Goal: Transaction & Acquisition: Book appointment/travel/reservation

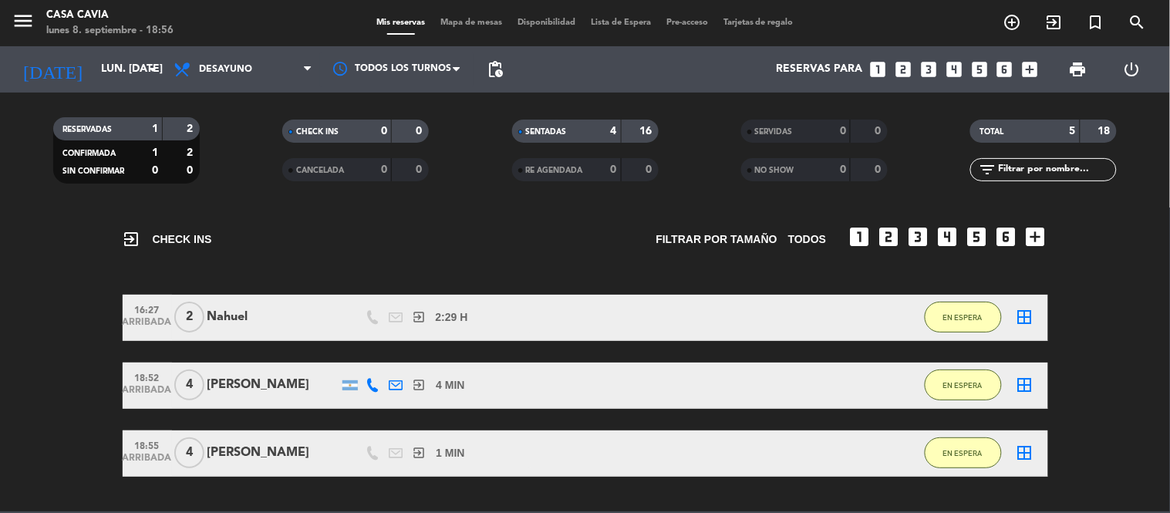
scroll to position [86, 0]
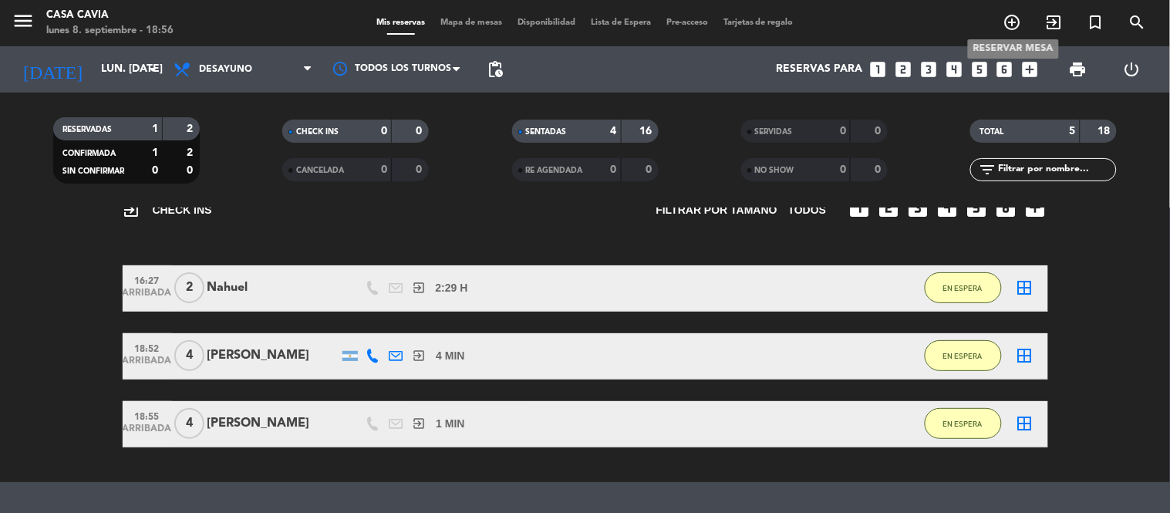
click at [1012, 25] on icon "add_circle_outline" at bounding box center [1012, 22] width 19 height 19
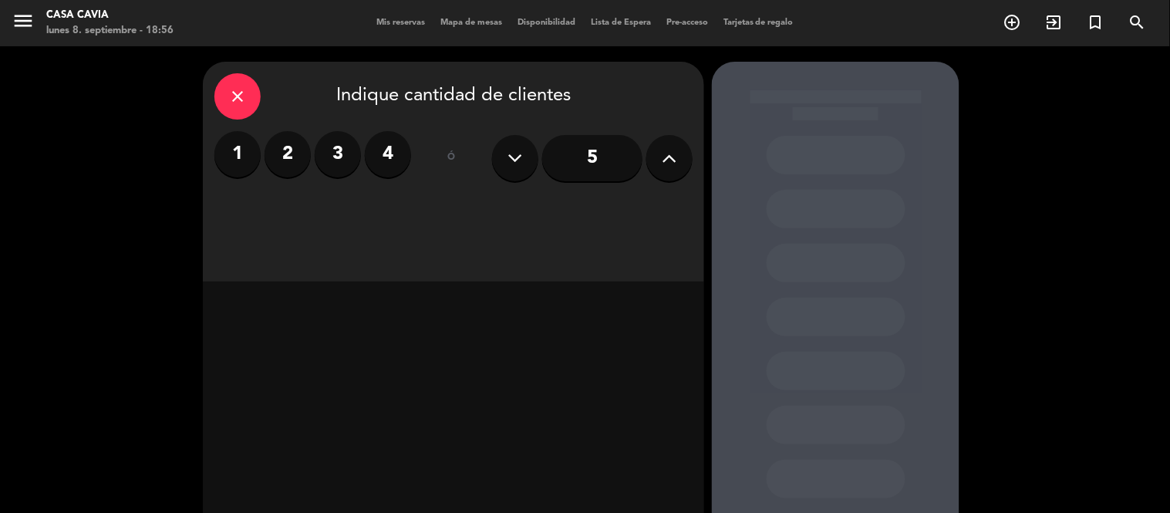
click at [389, 151] on label "4" at bounding box center [388, 154] width 46 height 46
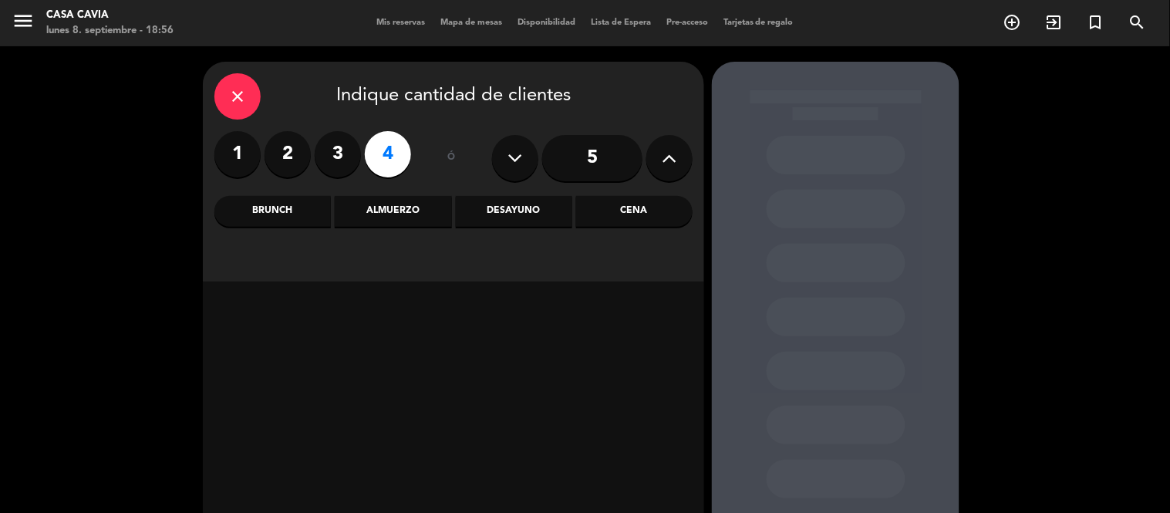
click at [426, 213] on div "Almuerzo" at bounding box center [393, 211] width 116 height 31
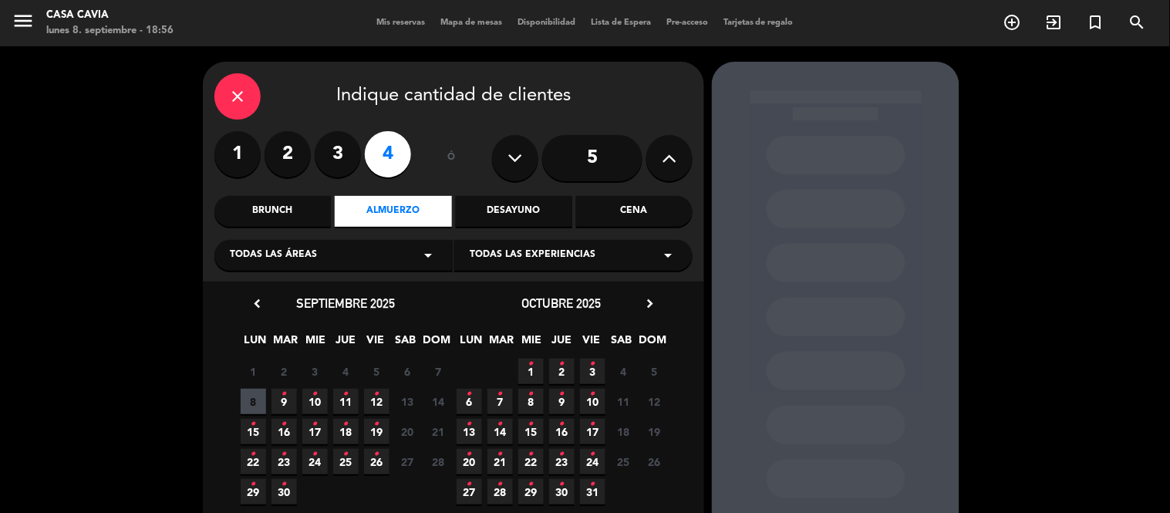
click at [314, 398] on icon "•" at bounding box center [314, 394] width 5 height 25
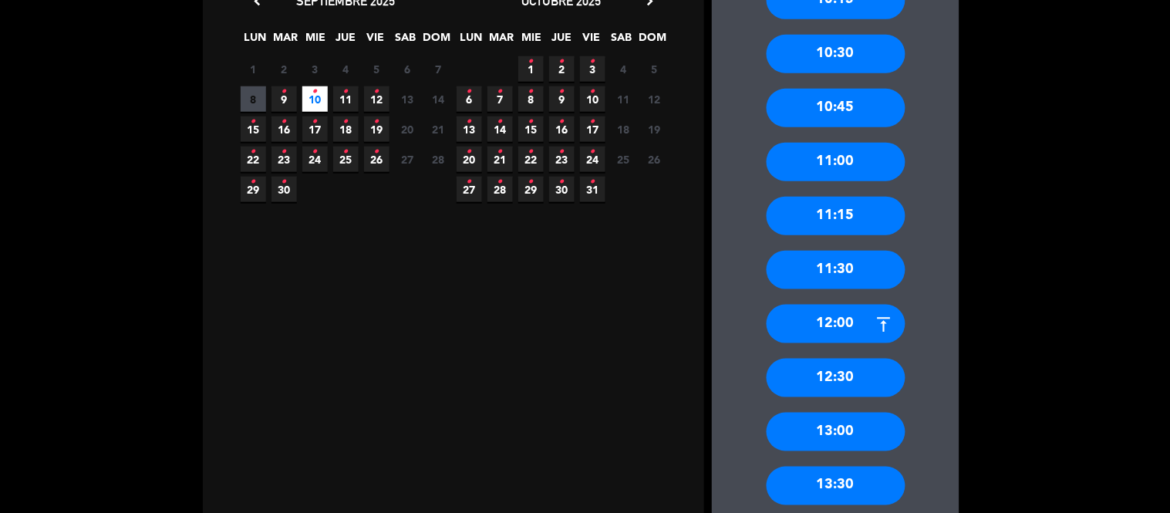
scroll to position [404, 0]
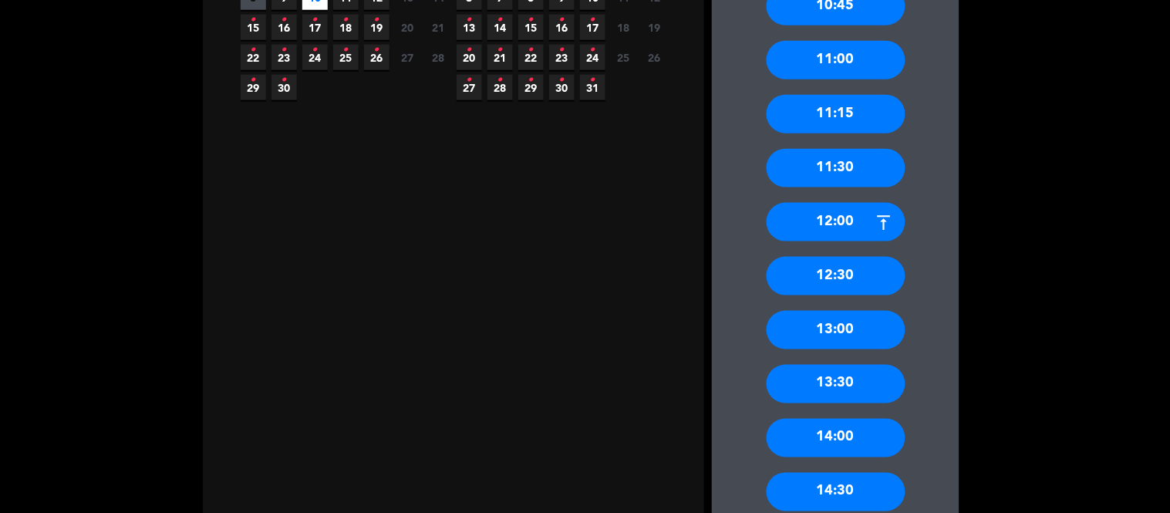
click at [845, 334] on div "13:00" at bounding box center [836, 330] width 139 height 39
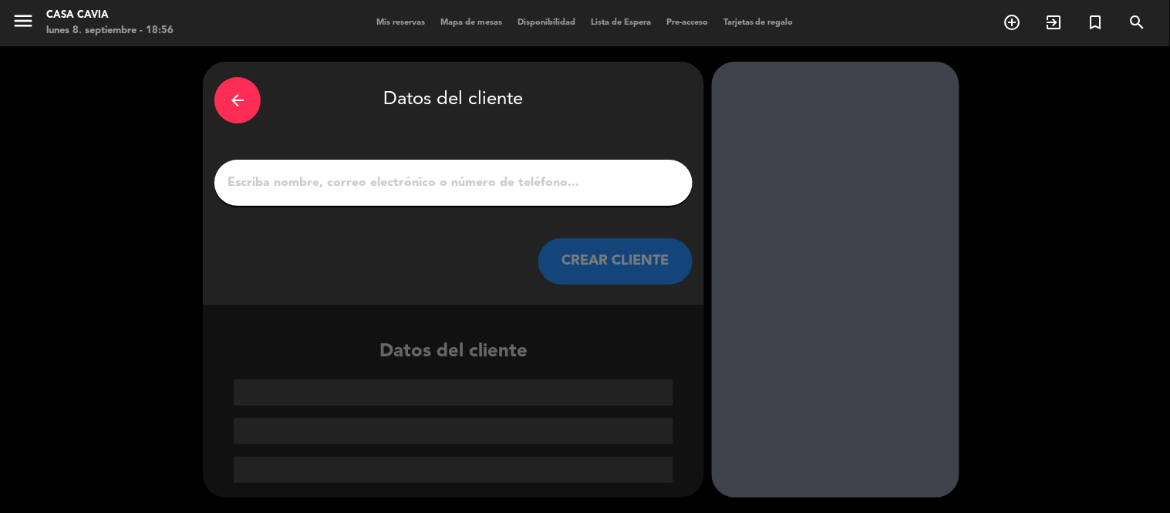
scroll to position [0, 0]
click at [514, 189] on input "1" at bounding box center [453, 183] width 455 height 22
paste input "Hola como estas, el 31 y el 25 no abrimos"
type input "Hola como estas, el 31 y el 25 no abrimos"
click at [426, 204] on div at bounding box center [453, 183] width 478 height 46
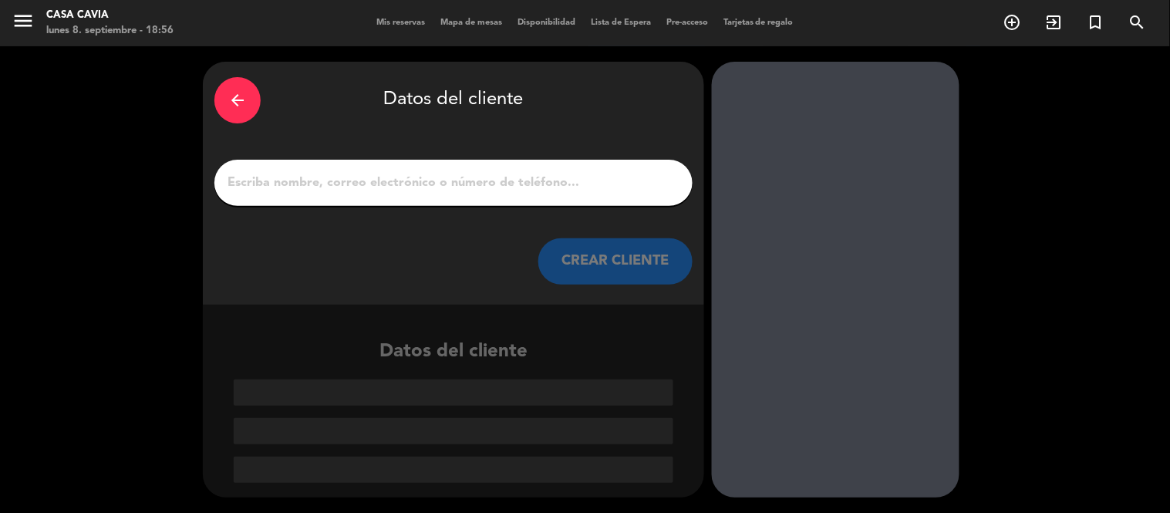
click at [422, 187] on input "1" at bounding box center [453, 183] width 455 height 22
paste input "[PERSON_NAME]"
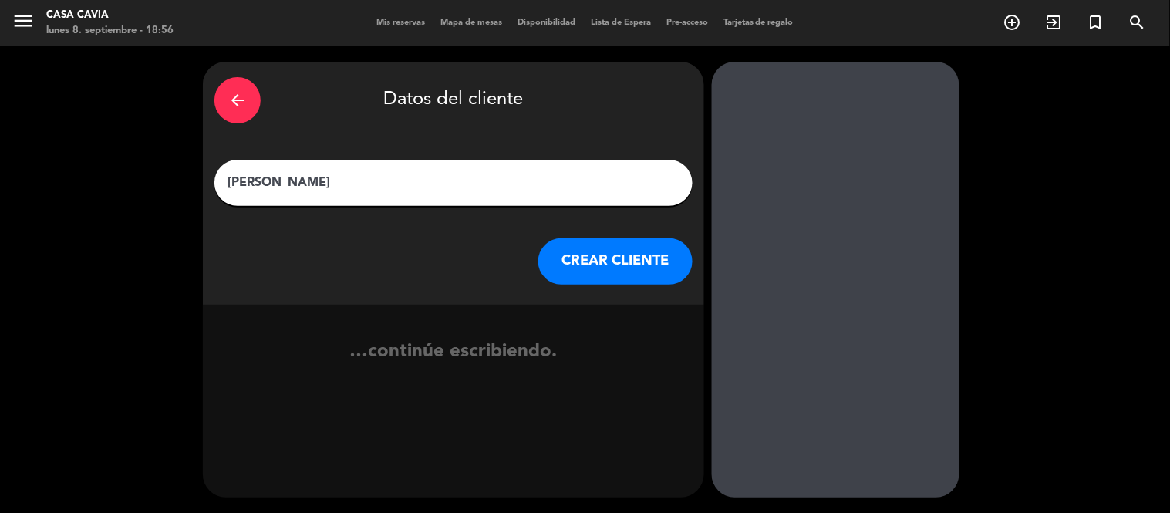
type input "[PERSON_NAME]"
click at [572, 263] on button "CREAR CLIENTE" at bounding box center [615, 261] width 154 height 46
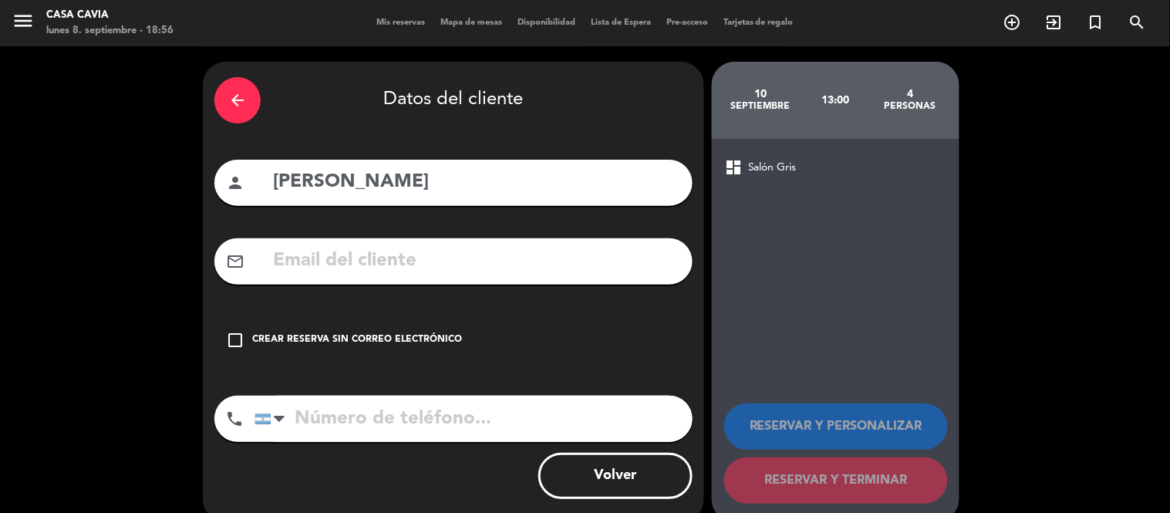
click at [537, 396] on input "tel" at bounding box center [474, 419] width 438 height 46
click at [501, 278] on div "mail_outline" at bounding box center [453, 261] width 478 height 46
paste input "[PERSON_NAME][EMAIL_ADDRESS][PERSON_NAME][DOMAIN_NAME]"
click at [494, 267] on input "text" at bounding box center [476, 261] width 410 height 32
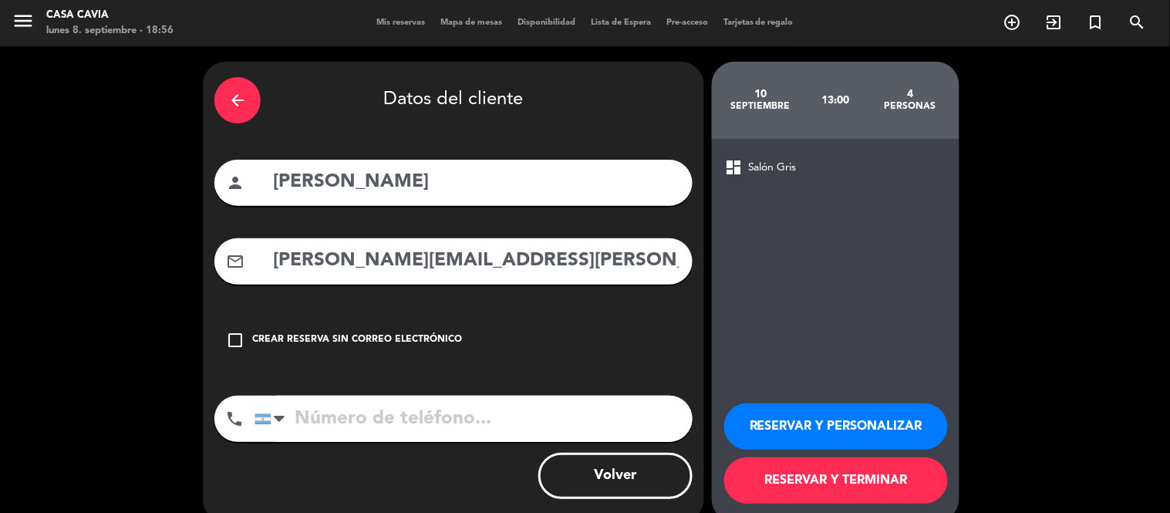
type input "[PERSON_NAME][EMAIL_ADDRESS][PERSON_NAME][DOMAIN_NAME]"
click at [510, 433] on input "tel" at bounding box center [474, 419] width 438 height 46
paste input "[PHONE_NUMBER]"
type input "[PHONE_NUMBER]"
click at [838, 480] on button "RESERVAR Y TERMINAR" at bounding box center [836, 480] width 224 height 46
